Goal: Information Seeking & Learning: Check status

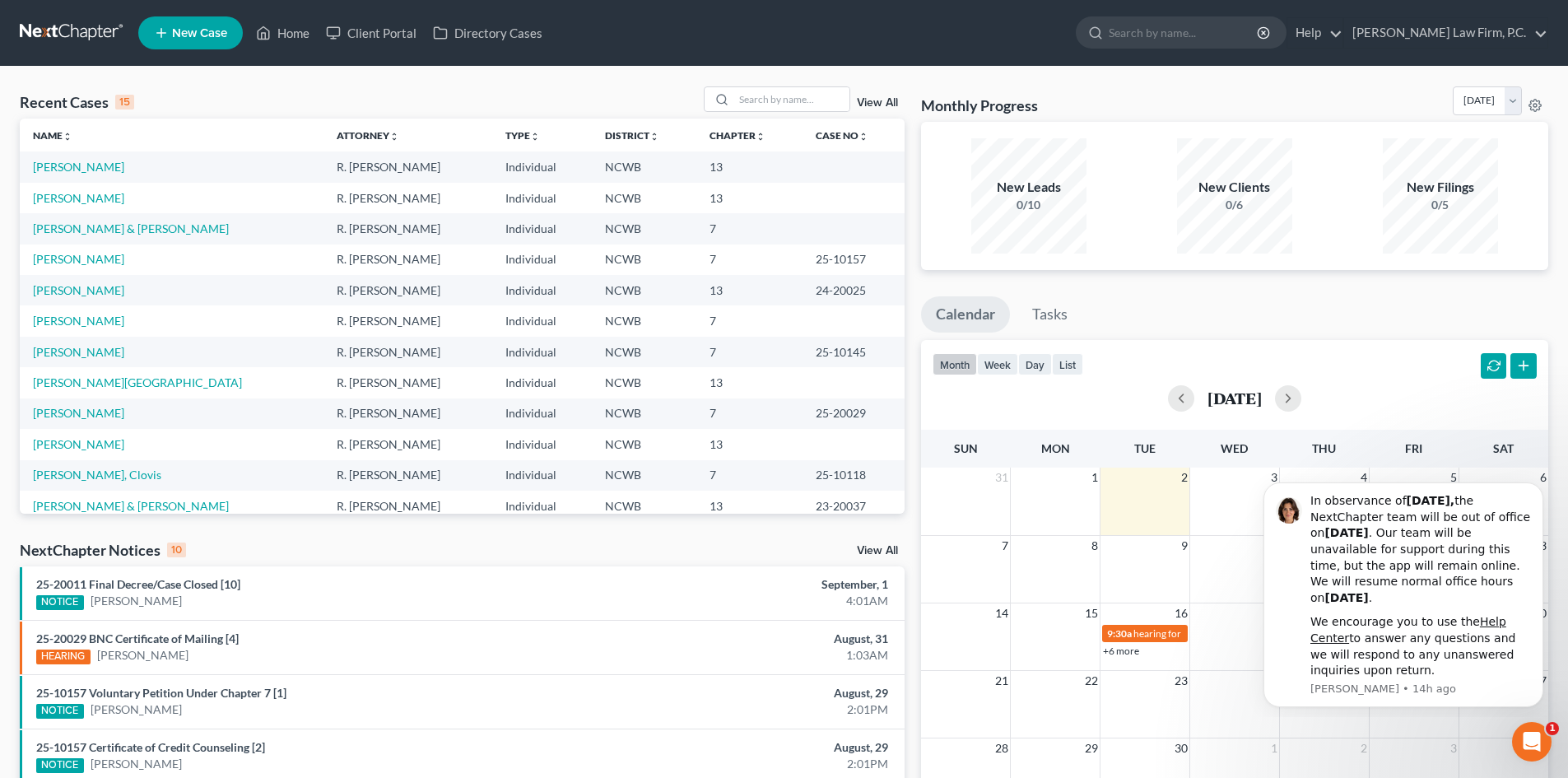
click at [80, 251] on td "[PERSON_NAME]" at bounding box center [171, 259] width 304 height 30
click at [78, 257] on link "[PERSON_NAME]" at bounding box center [79, 258] width 91 height 14
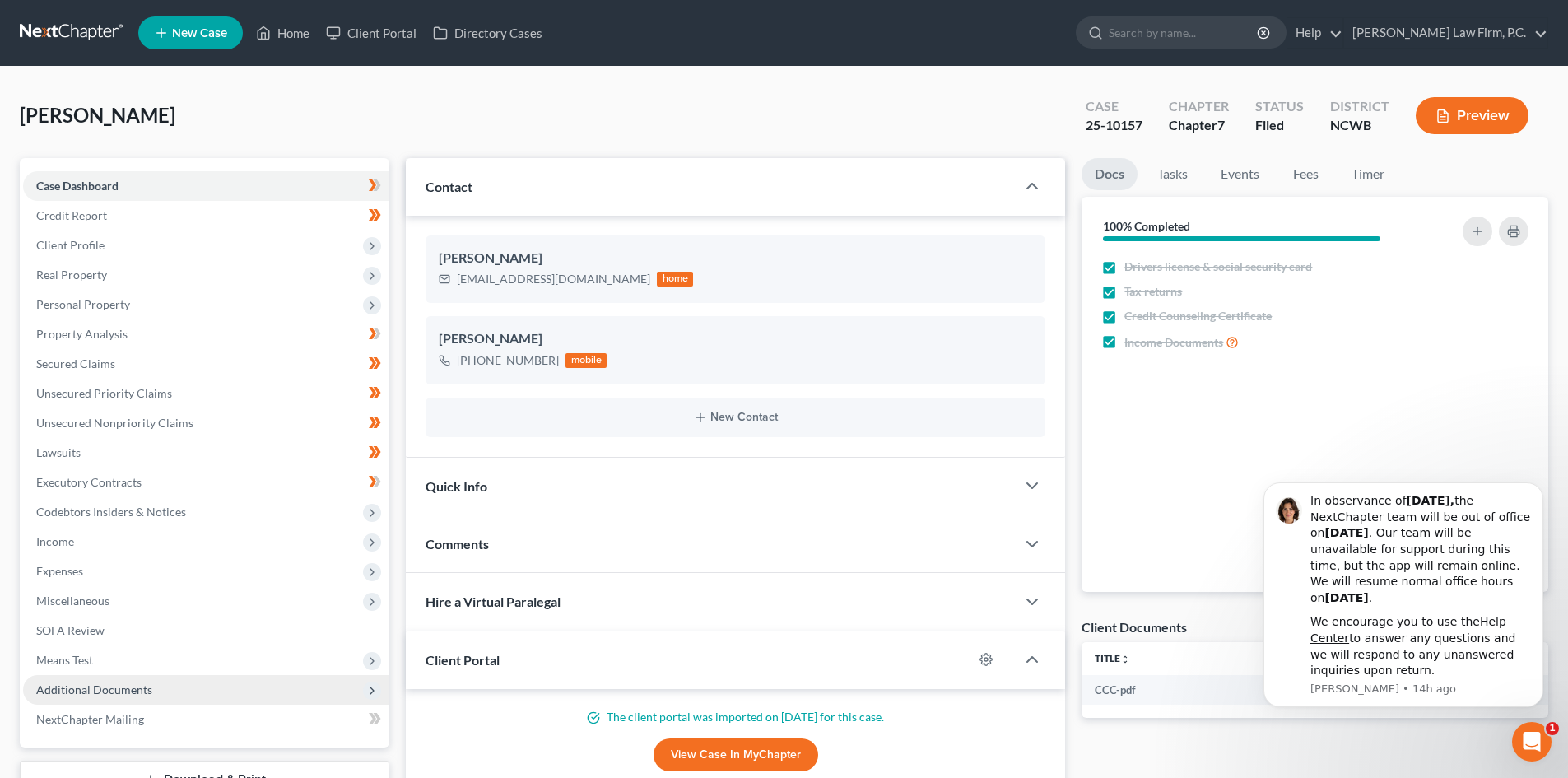
click at [106, 687] on span "Additional Documents" at bounding box center [94, 690] width 116 height 14
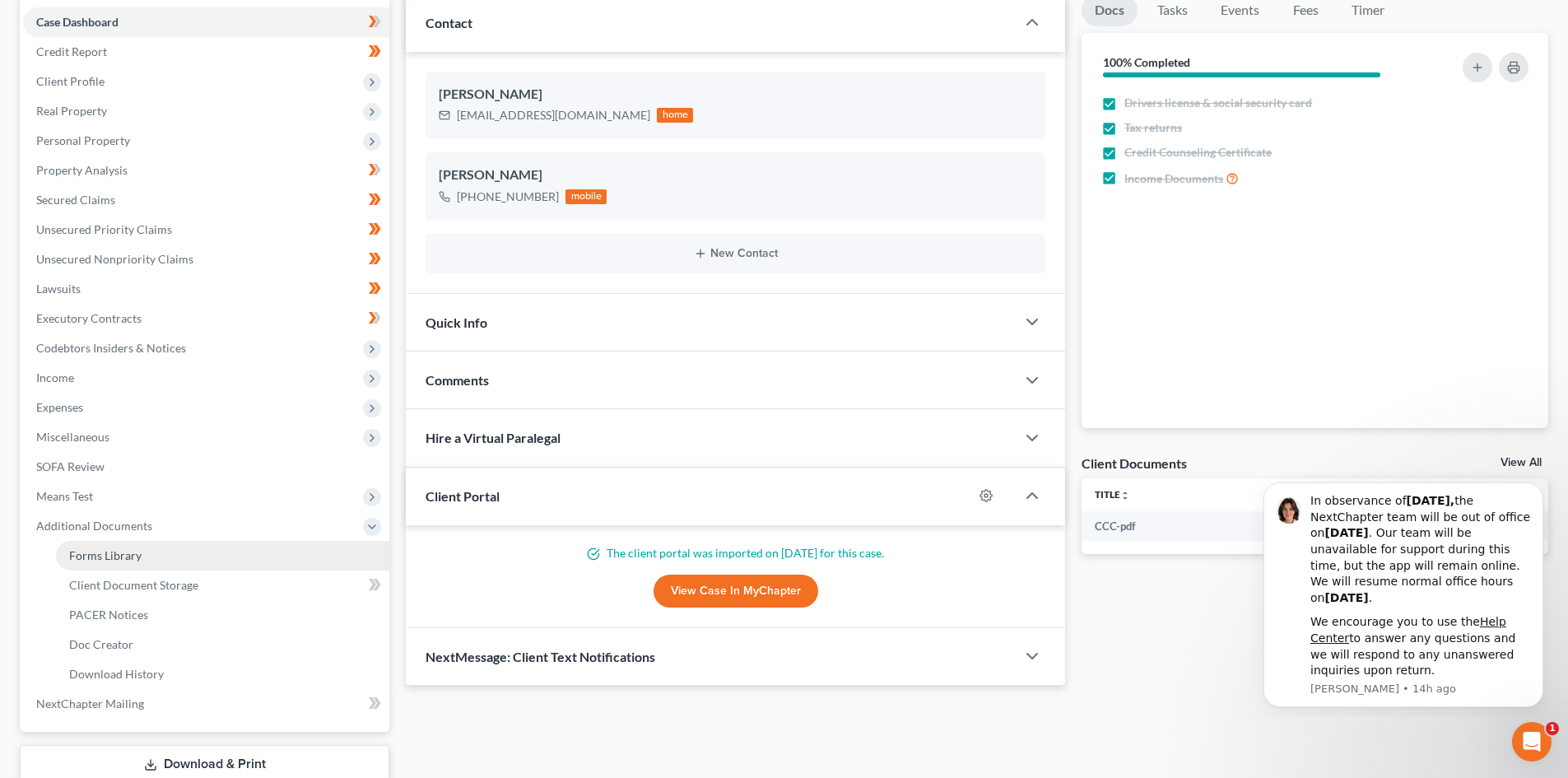
scroll to position [165, 0]
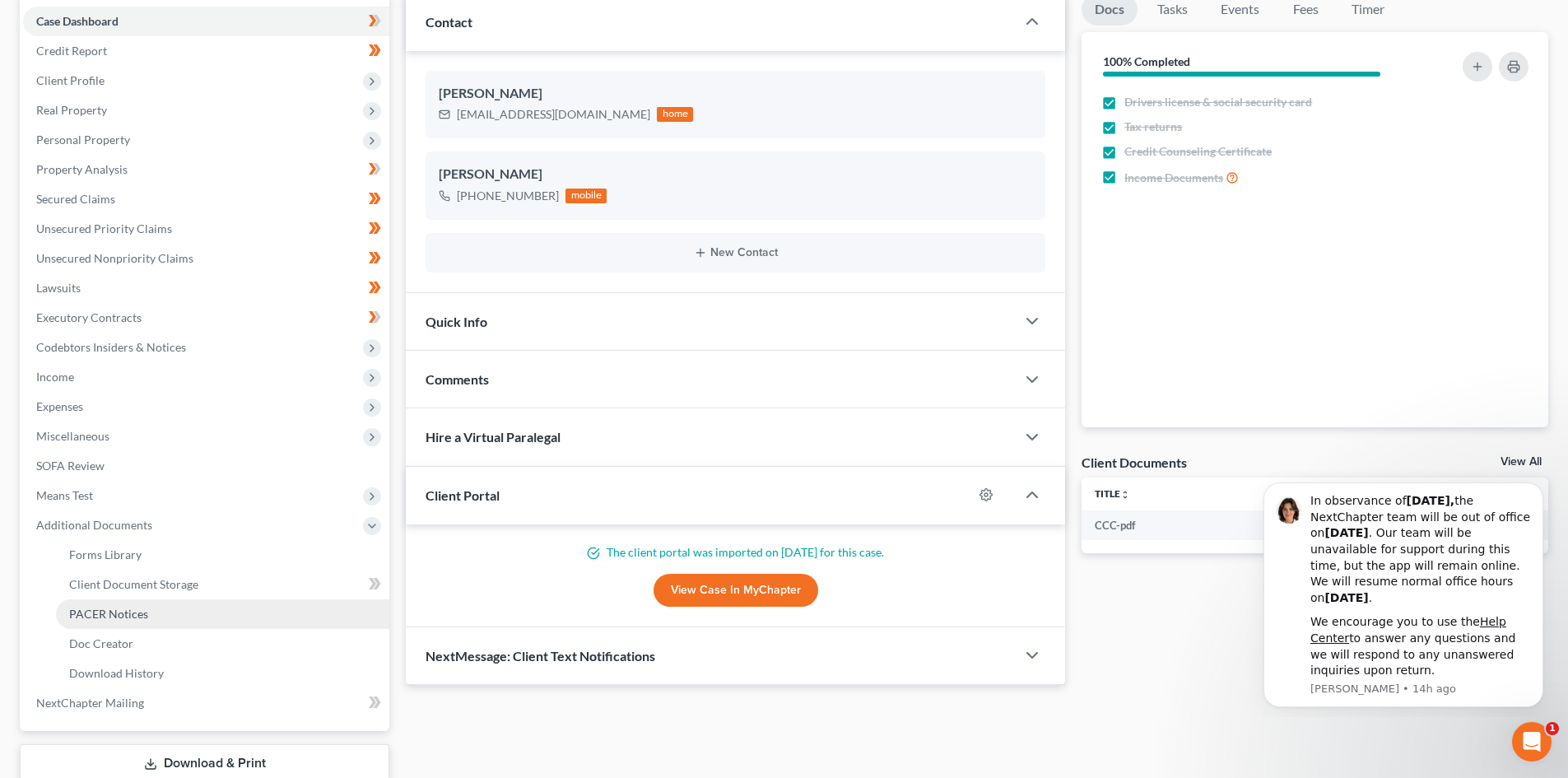
click at [108, 615] on span "PACER Notices" at bounding box center [108, 614] width 79 height 14
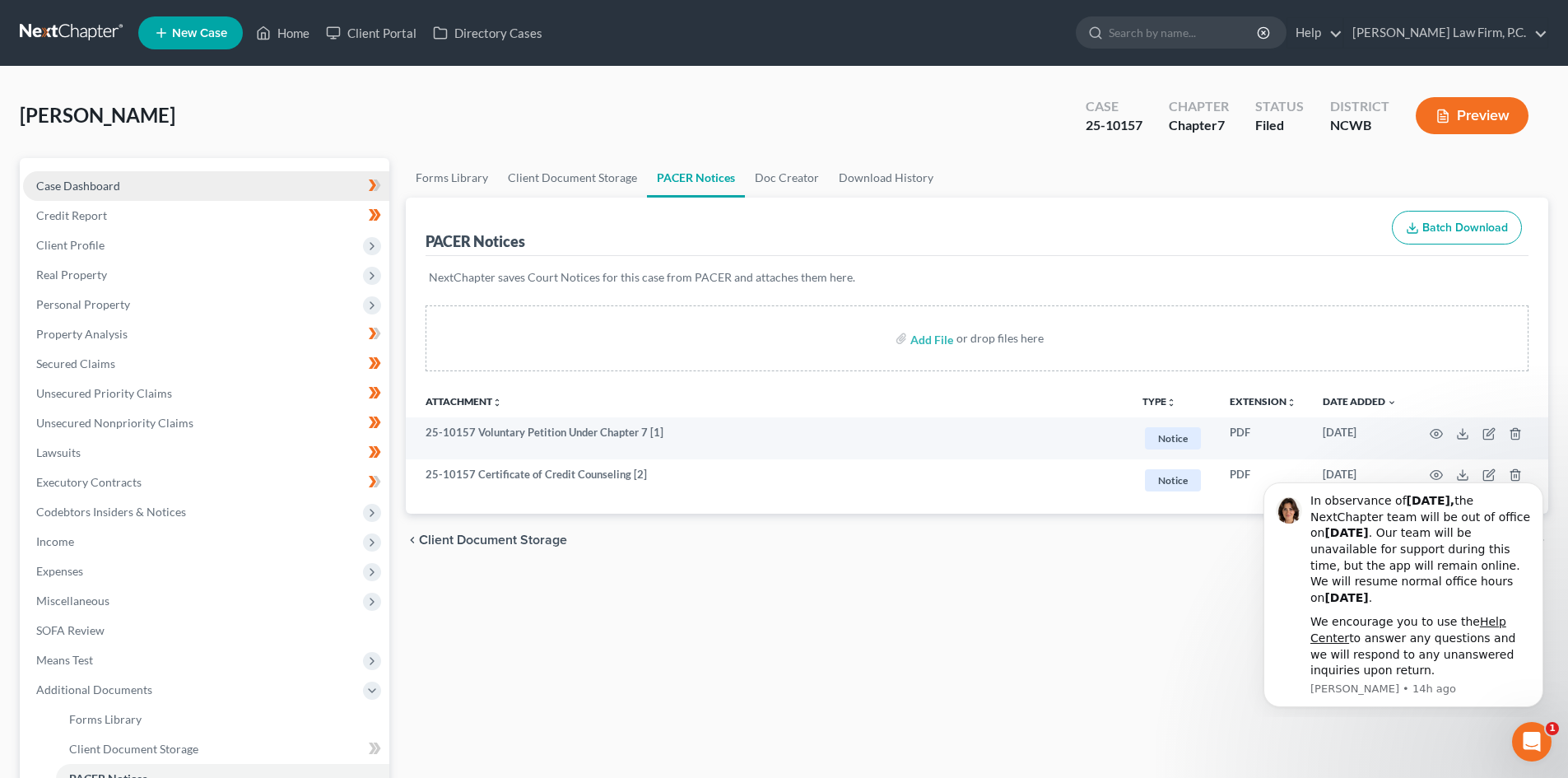
click at [88, 181] on span "Case Dashboard" at bounding box center [78, 186] width 84 height 14
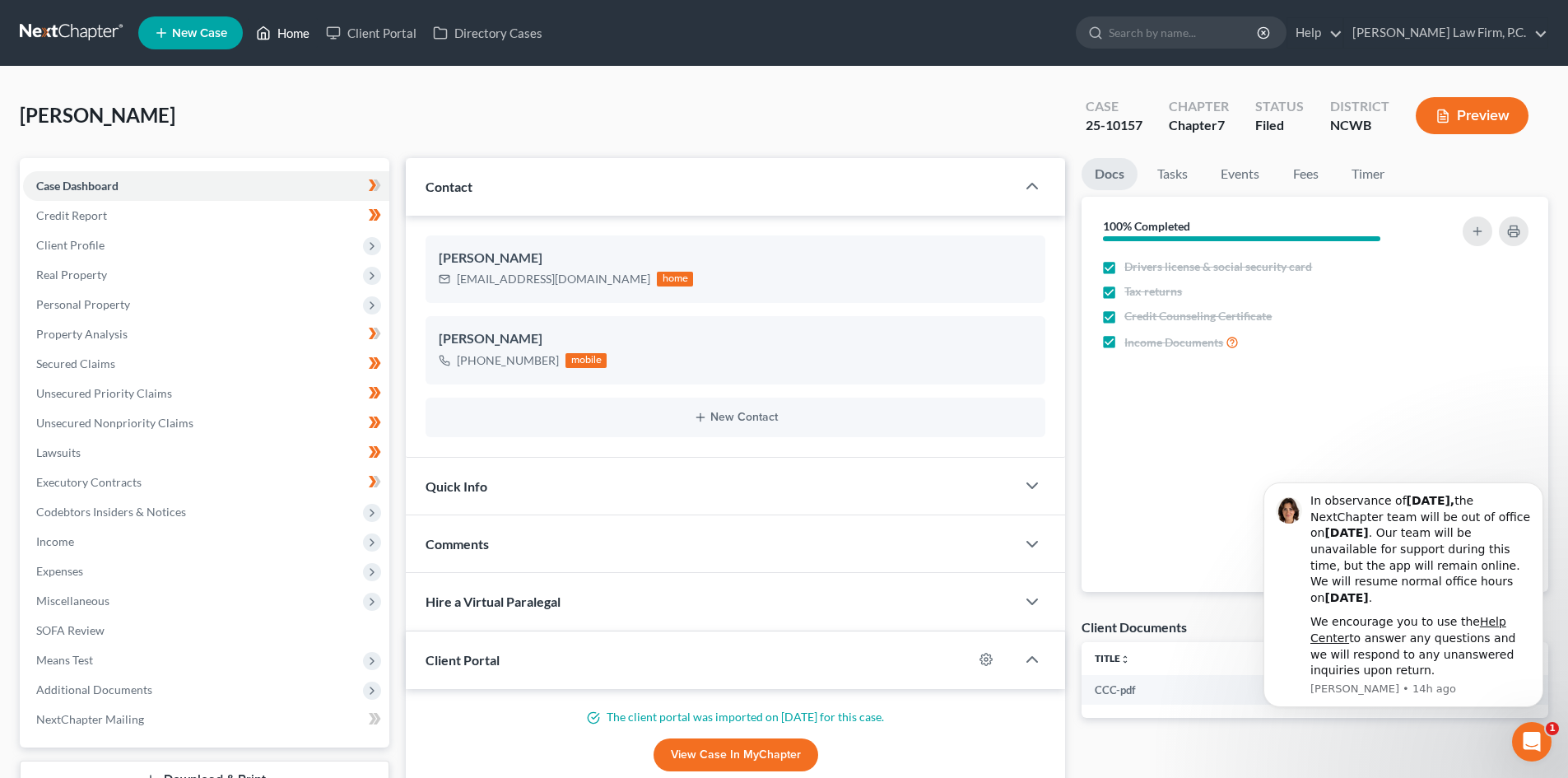
click at [277, 28] on link "Home" at bounding box center [282, 32] width 70 height 29
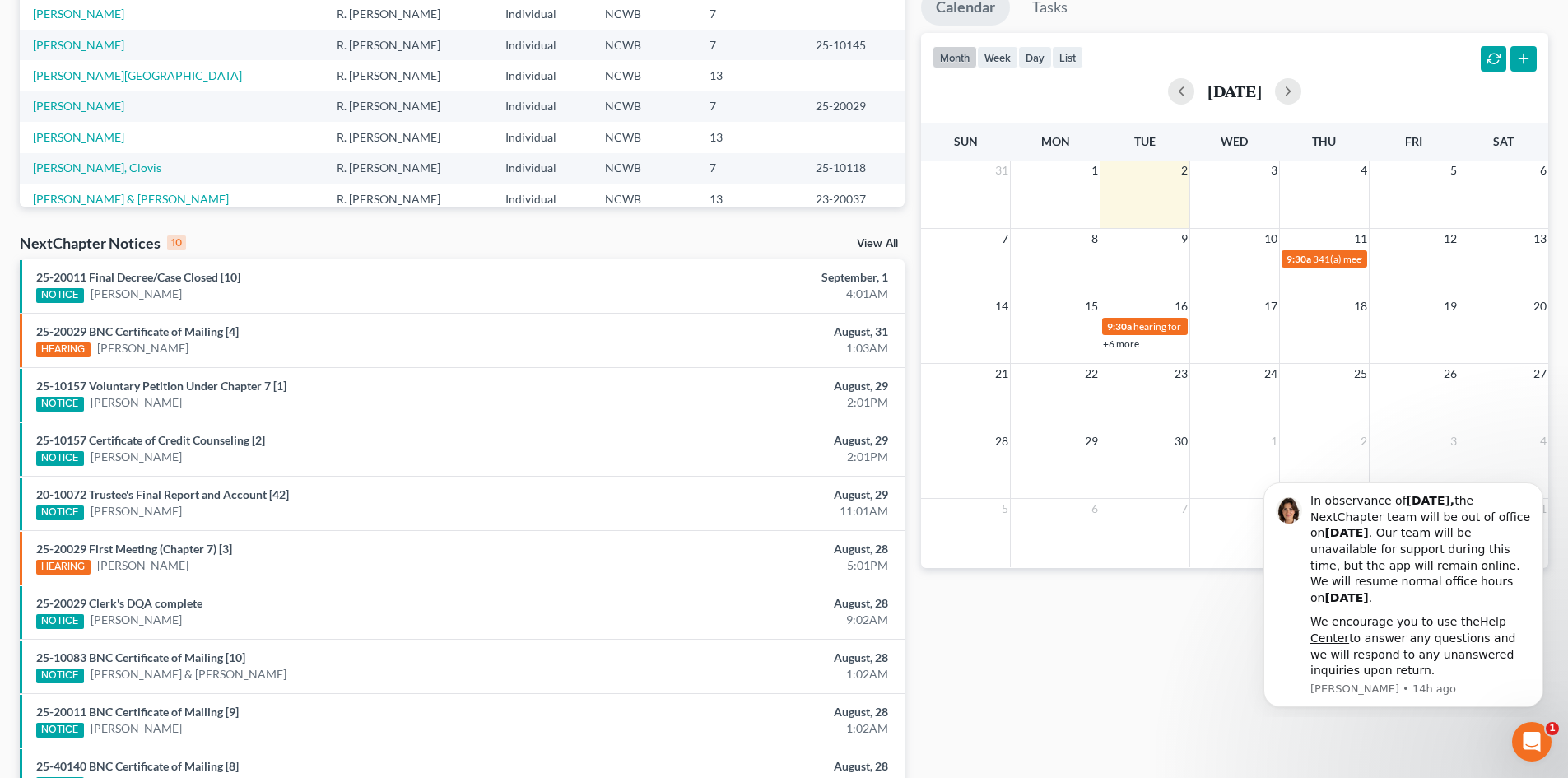
scroll to position [329, 0]
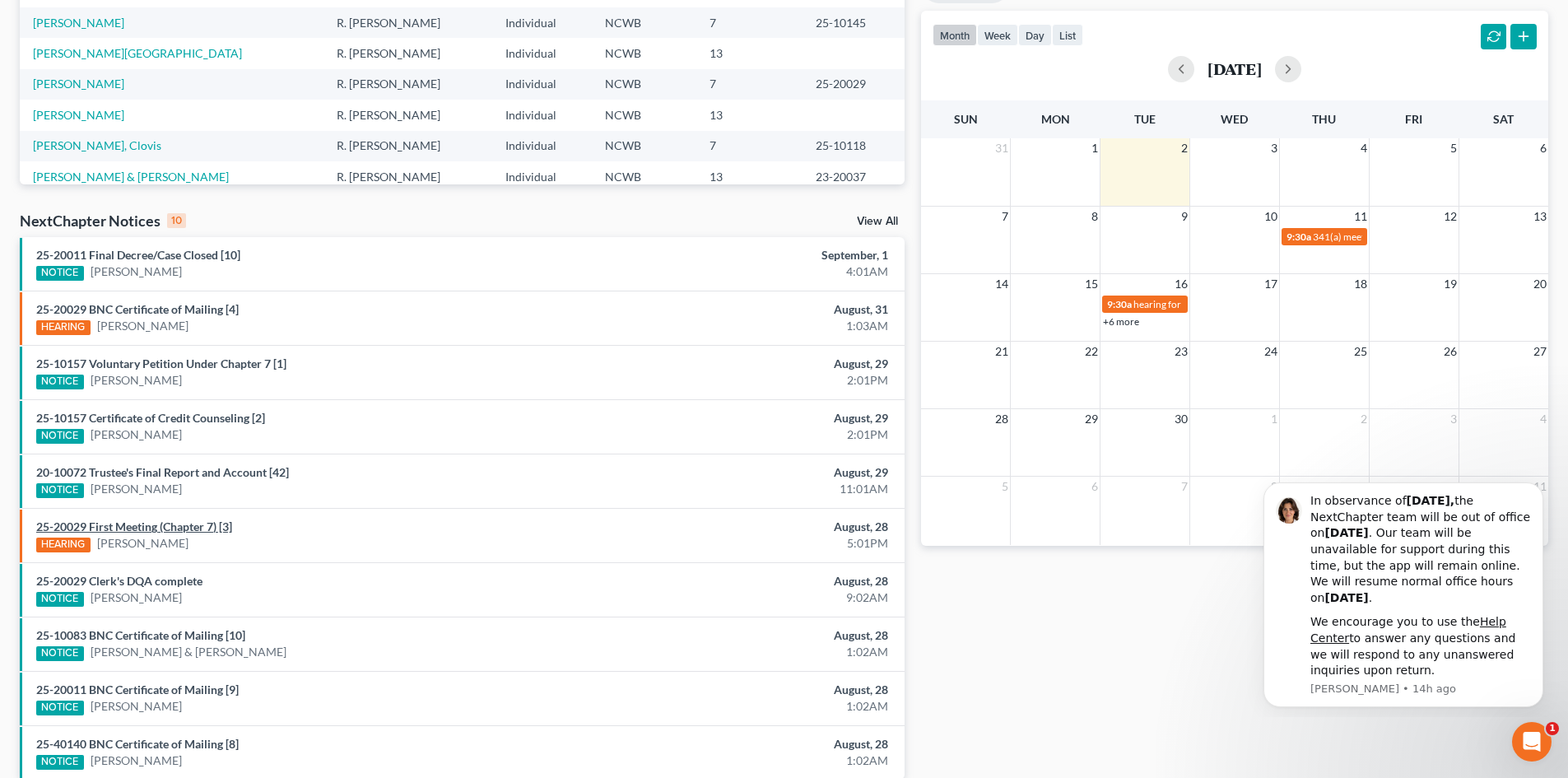
click at [175, 527] on link "25-20029 First Meeting (Chapter 7) [3]" at bounding box center [134, 527] width 196 height 14
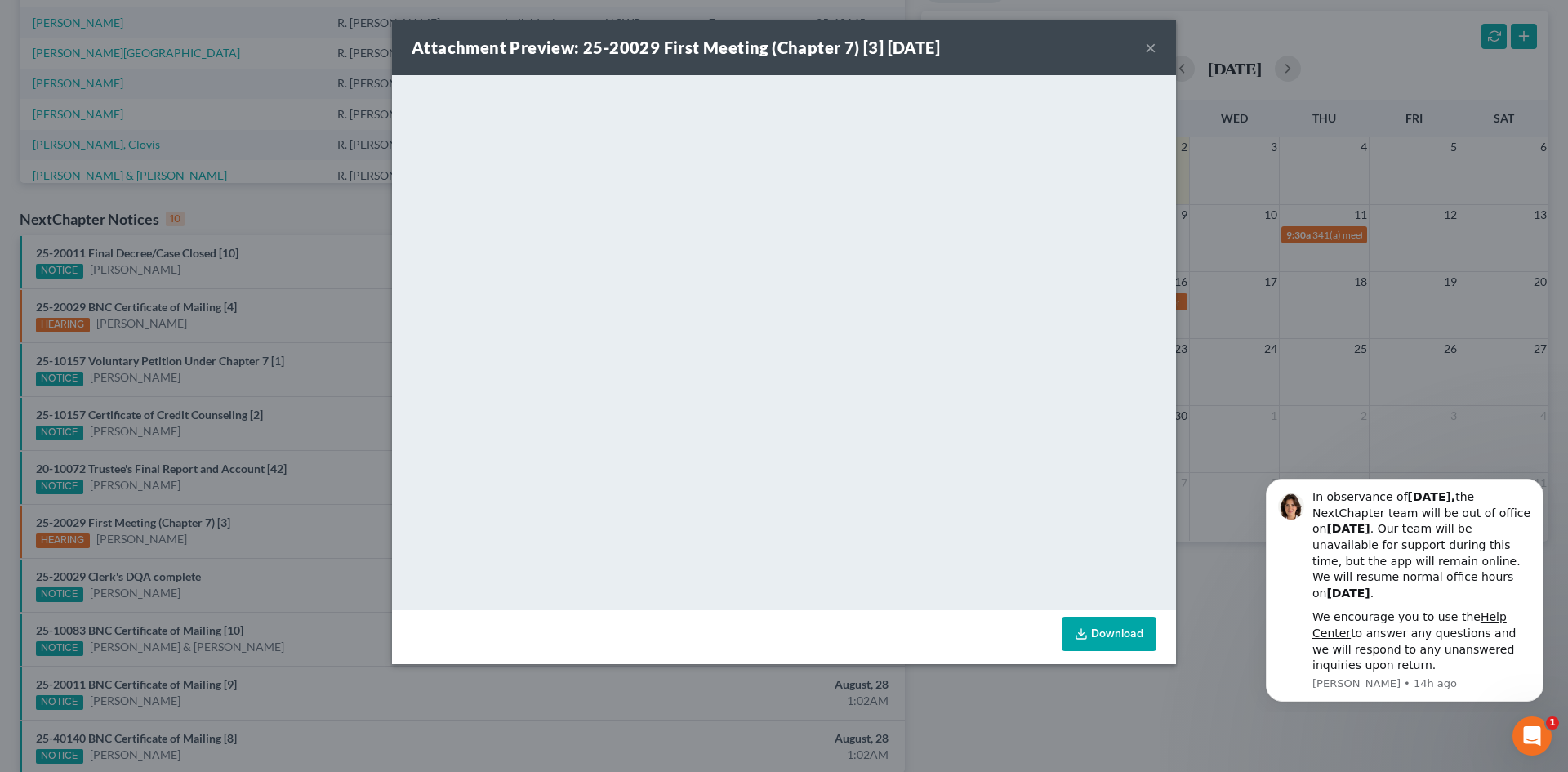
click at [1154, 58] on button "×" at bounding box center [1151, 48] width 12 height 19
